Goal: Task Accomplishment & Management: Use online tool/utility

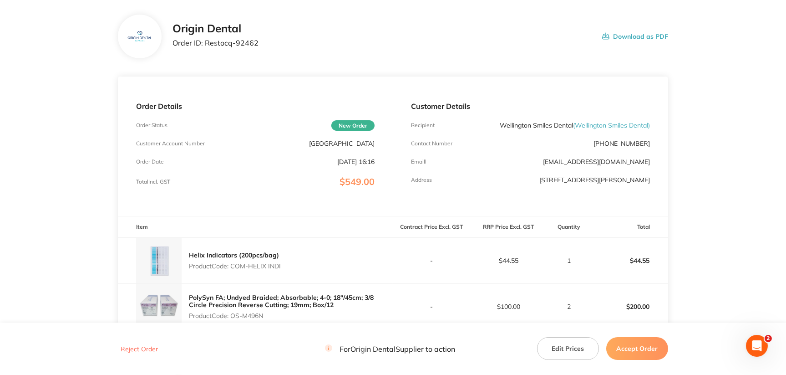
scroll to position [45, 0]
drag, startPoint x: 231, startPoint y: 264, endPoint x: 284, endPoint y: 263, distance: 52.8
click at [284, 263] on div "Helix Indicators (200pcs/bag) Product Code: COM-HELIX INDI" at bounding box center [255, 260] width 275 height 46
copy p "COM-HELIX INDI"
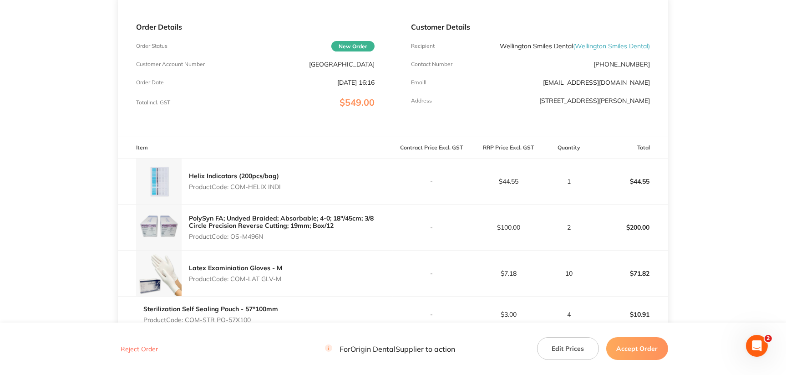
scroll to position [182, 0]
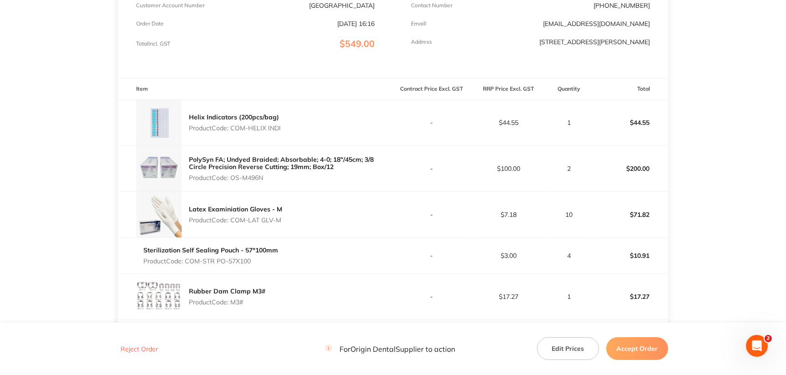
click at [257, 174] on p "Product Code: OS-M496N" at bounding box center [291, 177] width 204 height 7
copy p "M496N"
drag, startPoint x: 233, startPoint y: 220, endPoint x: 293, endPoint y: 216, distance: 59.8
click at [293, 216] on div "Latex Examiniation Gloves - M Product Code: COM-LAT GLV-M" at bounding box center [255, 215] width 275 height 46
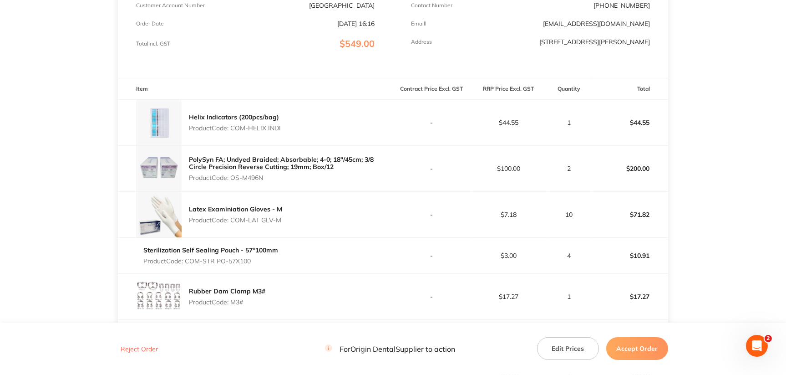
copy p "COM-LAT GLV-M"
drag, startPoint x: 228, startPoint y: 259, endPoint x: 253, endPoint y: 259, distance: 24.6
click at [253, 259] on p "Product Code: COM-STR PO-57X100" at bounding box center [210, 260] width 135 height 7
copy p "57X100"
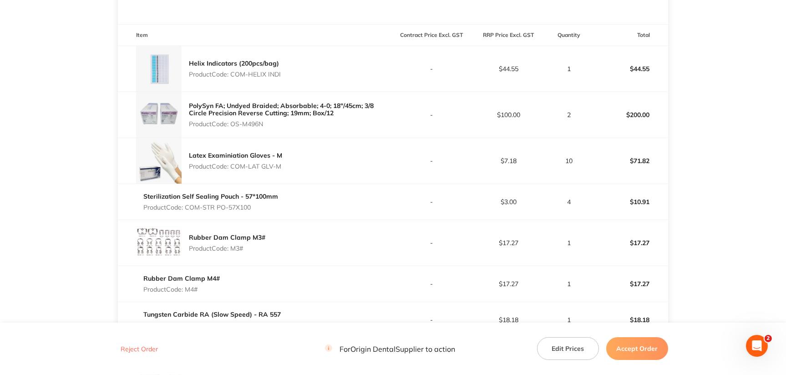
scroll to position [319, 0]
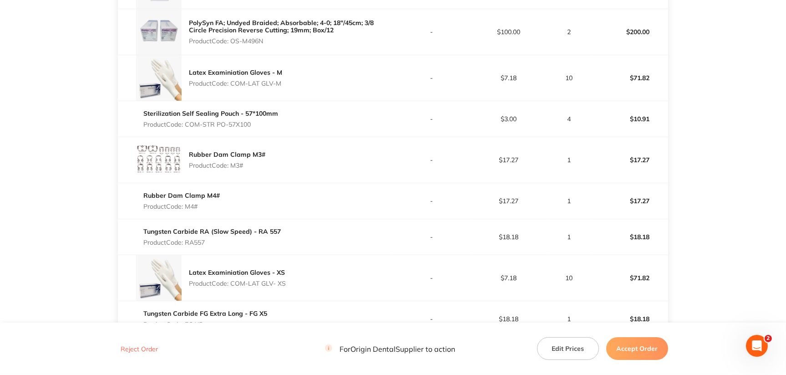
drag, startPoint x: 231, startPoint y: 165, endPoint x: 288, endPoint y: 166, distance: 56.4
click at [288, 166] on div "Rubber Dam Clamp M3# Product Code: M3#" at bounding box center [255, 160] width 275 height 46
copy p "M3#"
drag, startPoint x: 185, startPoint y: 203, endPoint x: 209, endPoint y: 206, distance: 23.9
click at [209, 206] on p "Product Code: M4#" at bounding box center [181, 206] width 76 height 7
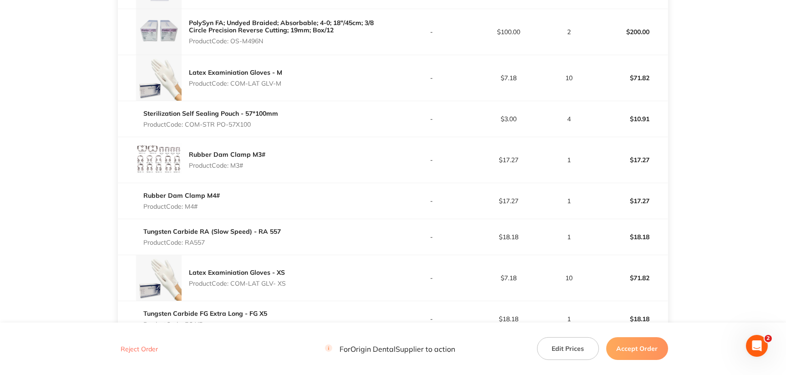
click at [192, 205] on p "Product Code: M4#" at bounding box center [181, 206] width 76 height 7
drag, startPoint x: 188, startPoint y: 206, endPoint x: 205, endPoint y: 204, distance: 17.8
click at [205, 204] on p "Product Code: M4#" at bounding box center [181, 206] width 76 height 7
copy p "M4#"
drag, startPoint x: 186, startPoint y: 240, endPoint x: 211, endPoint y: 240, distance: 24.6
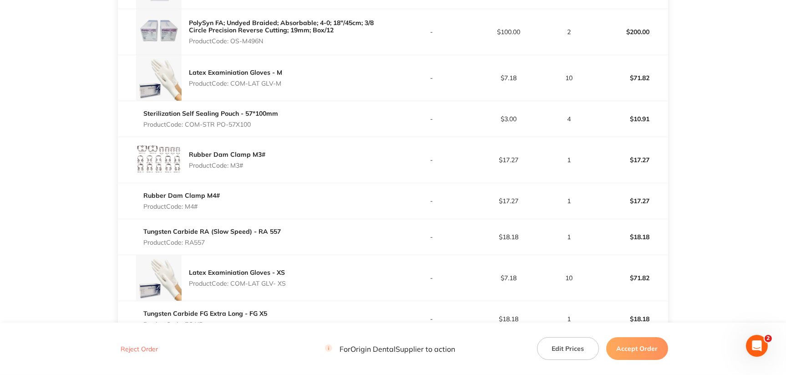
click at [211, 240] on p "Product Code: RA557" at bounding box center [211, 241] width 137 height 7
copy p "RA557"
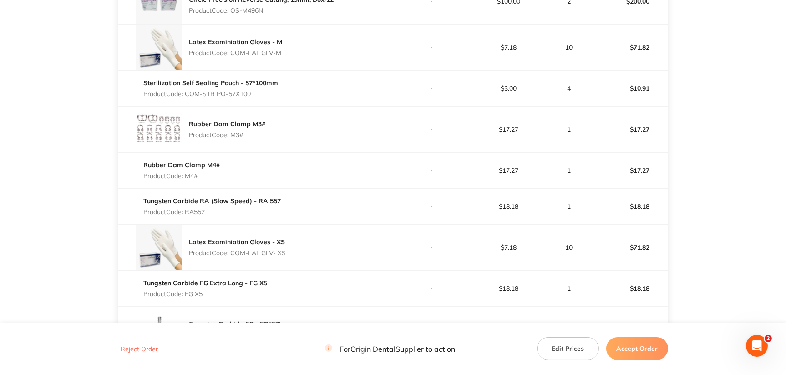
scroll to position [364, 0]
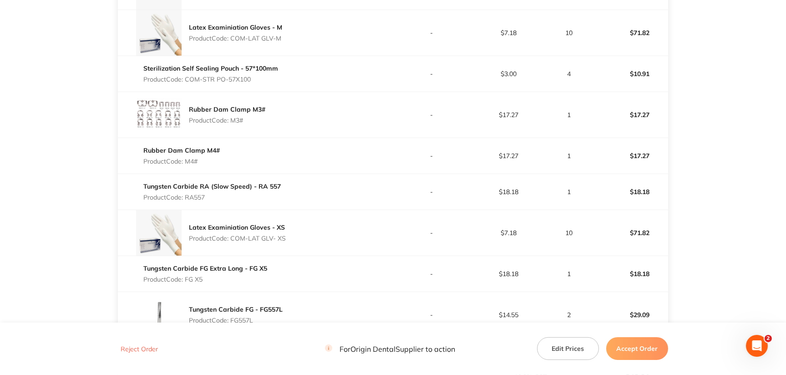
drag, startPoint x: 262, startPoint y: 236, endPoint x: 291, endPoint y: 235, distance: 29.2
click at [291, 235] on div "Latex Examiniation Gloves - XS Product Code: COM-LAT GLV- XS" at bounding box center [255, 233] width 275 height 46
copy p "GLV- XS"
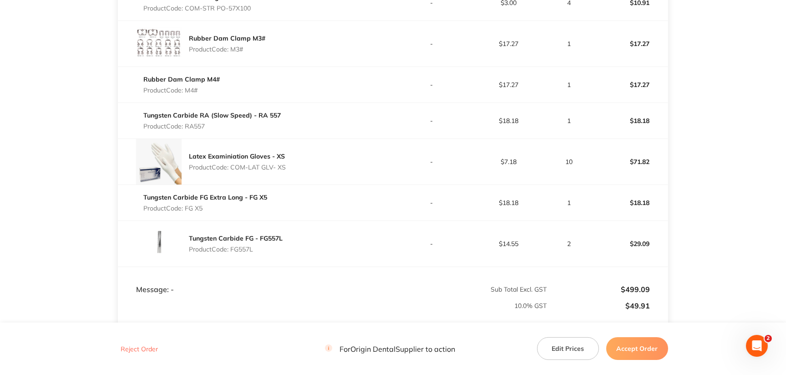
scroll to position [455, 0]
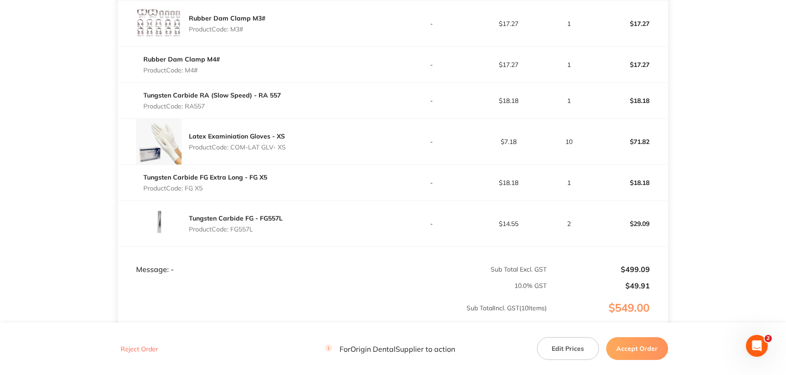
drag, startPoint x: 186, startPoint y: 184, endPoint x: 205, endPoint y: 186, distance: 19.7
click at [205, 186] on p "Product Code: FG X5" at bounding box center [205, 187] width 124 height 7
drag, startPoint x: 186, startPoint y: 187, endPoint x: 210, endPoint y: 186, distance: 24.6
click at [210, 186] on p "Product Code: FG X5" at bounding box center [205, 187] width 124 height 7
copy p "FG X5"
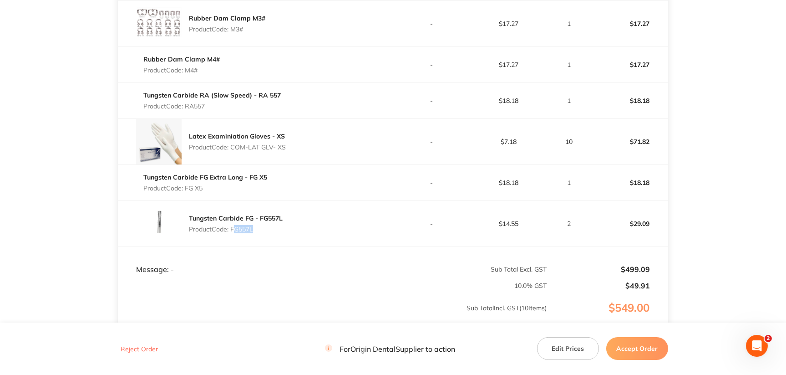
drag, startPoint x: 232, startPoint y: 228, endPoint x: 252, endPoint y: 227, distance: 20.5
click at [252, 227] on p "Product Code: FG557L" at bounding box center [236, 228] width 94 height 7
copy p "FG557"
click at [637, 346] on button "Accept Order" at bounding box center [637, 348] width 62 height 23
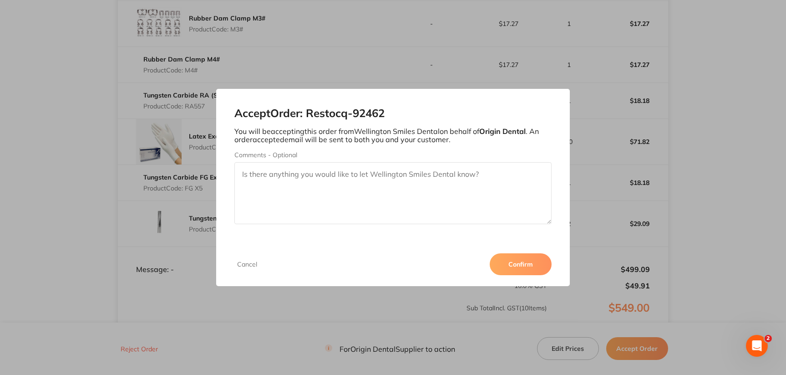
click at [331, 191] on textarea "Comments - Optional" at bounding box center [392, 193] width 317 height 62
paste textarea "SO-00000995"
type textarea "SO-00000995"
click at [524, 260] on button "Confirm" at bounding box center [521, 264] width 62 height 22
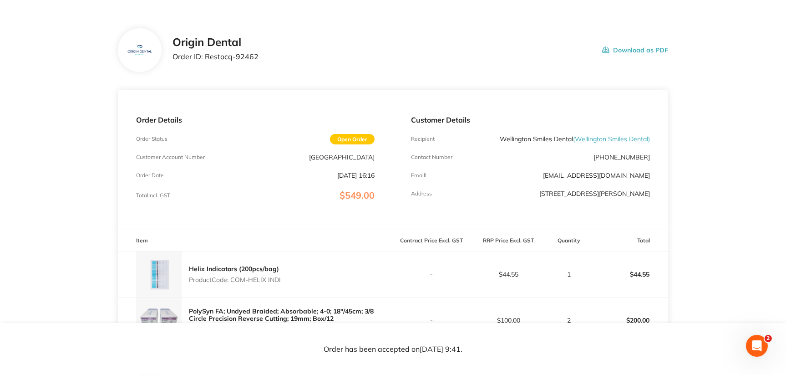
scroll to position [0, 0]
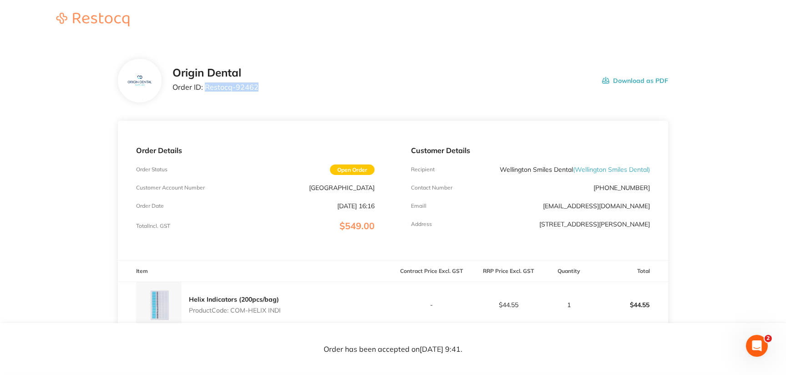
drag, startPoint x: 204, startPoint y: 87, endPoint x: 289, endPoint y: 88, distance: 84.7
click at [289, 88] on div "Origin Dental Order ID: Restocq- 92462 Download as PDF" at bounding box center [420, 80] width 496 height 28
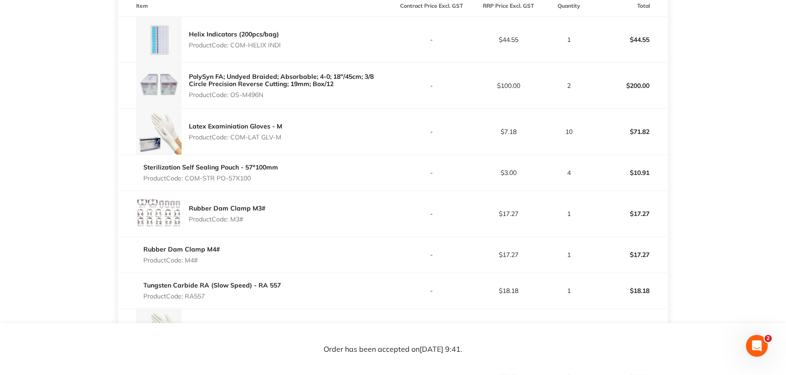
scroll to position [273, 0]
